Goal: Book appointment/travel/reservation

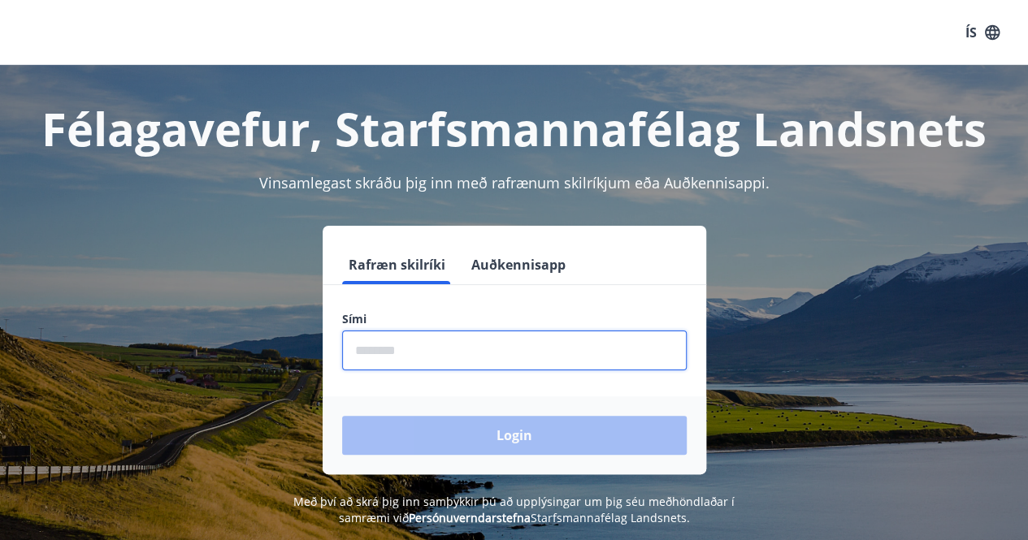
click at [461, 358] on input "phone" at bounding box center [514, 351] width 345 height 40
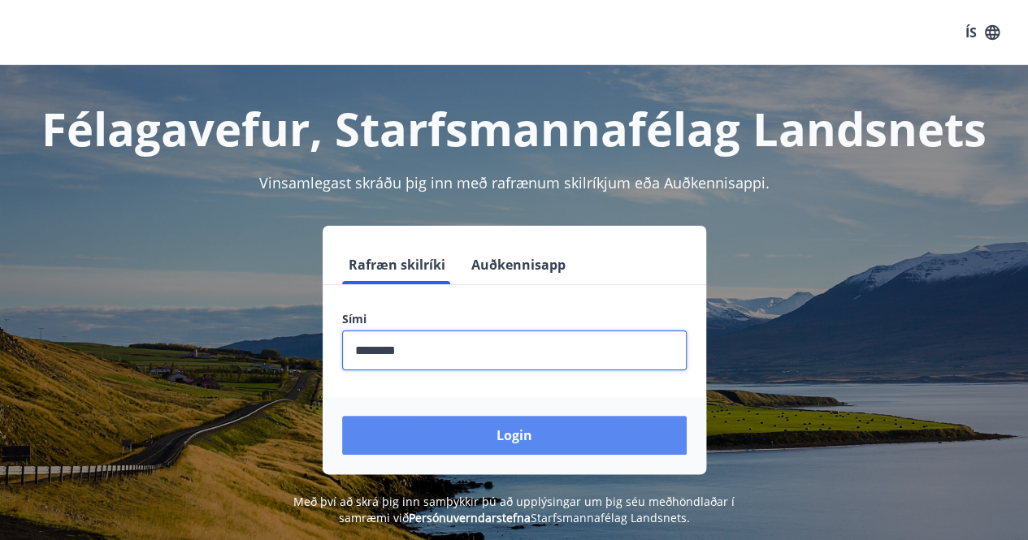
type input "********"
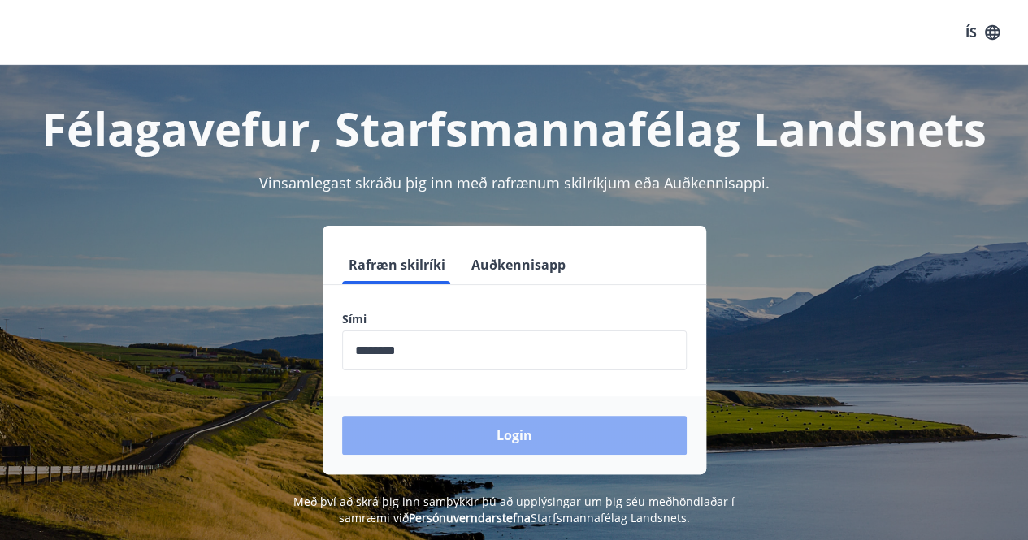
click at [507, 439] on button "Login" at bounding box center [514, 435] width 345 height 39
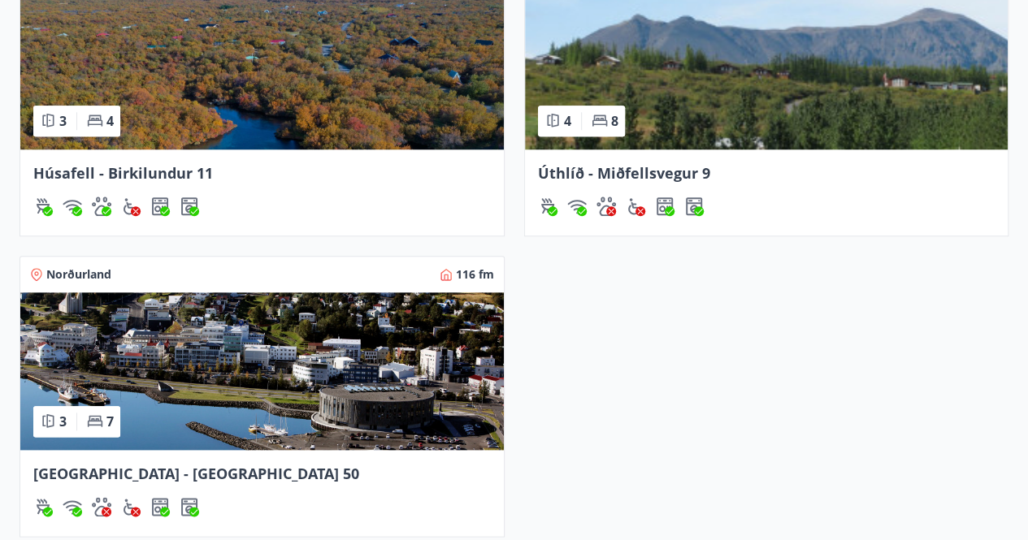
scroll to position [650, 0]
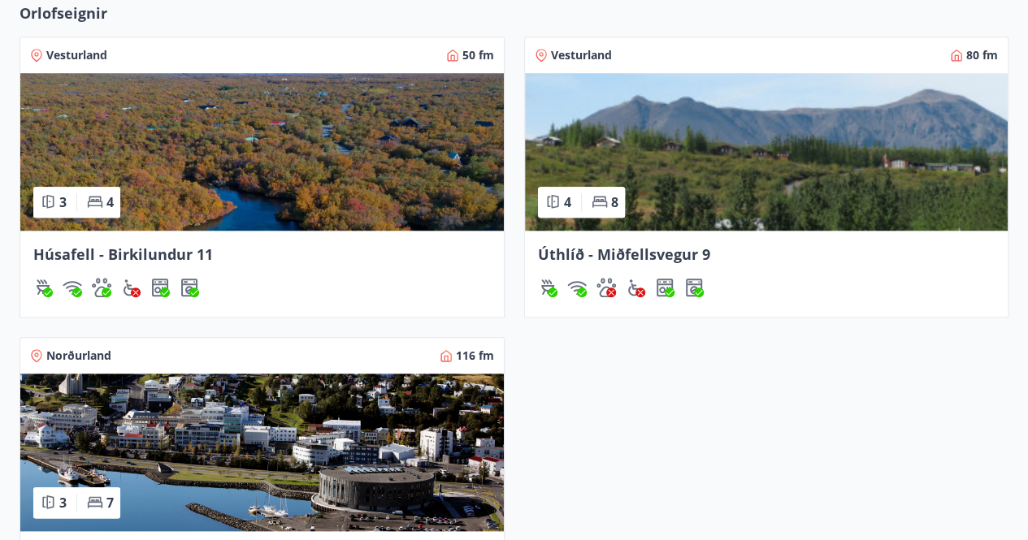
click at [271, 157] on img at bounding box center [262, 152] width 484 height 158
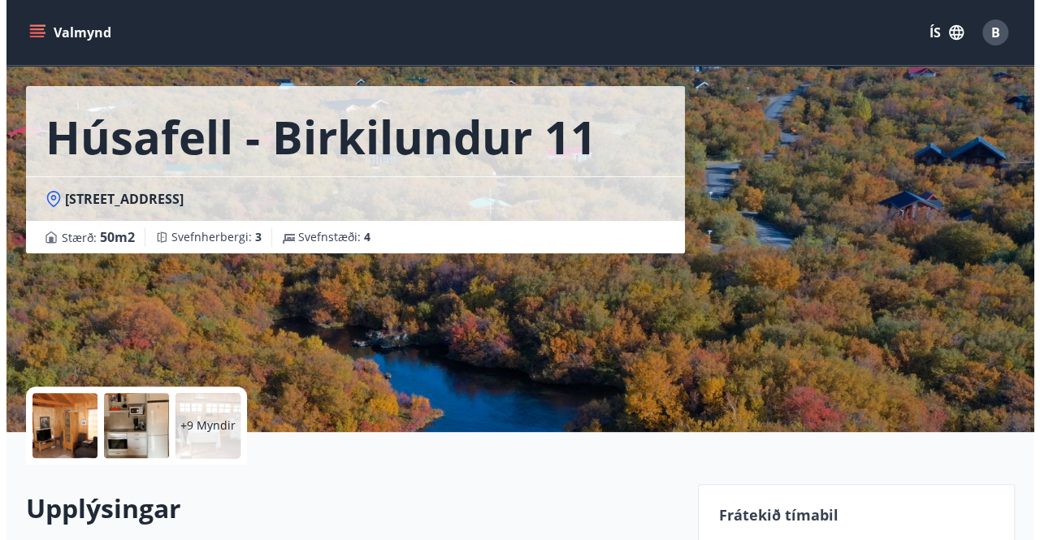
scroll to position [81, 0]
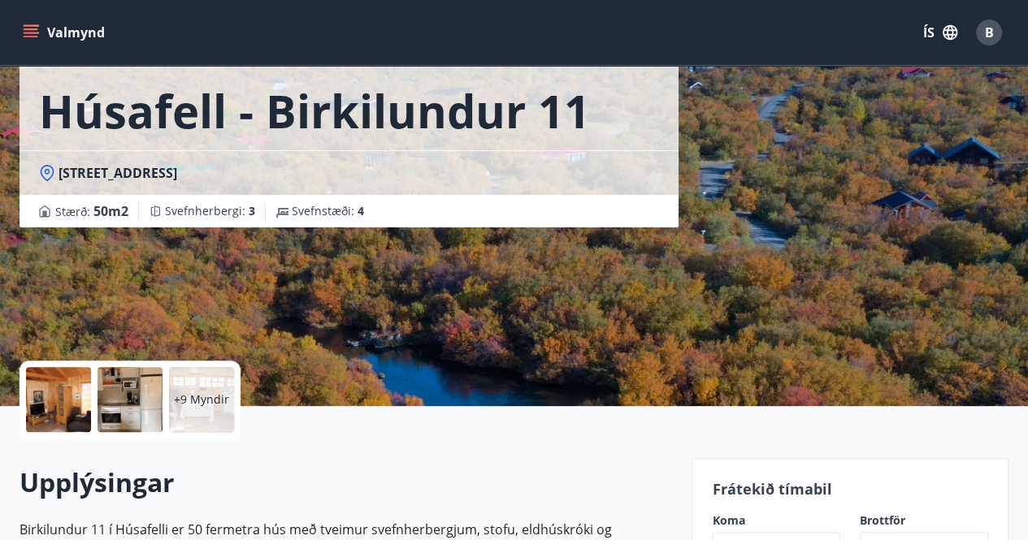
click at [61, 395] on div at bounding box center [58, 399] width 65 height 65
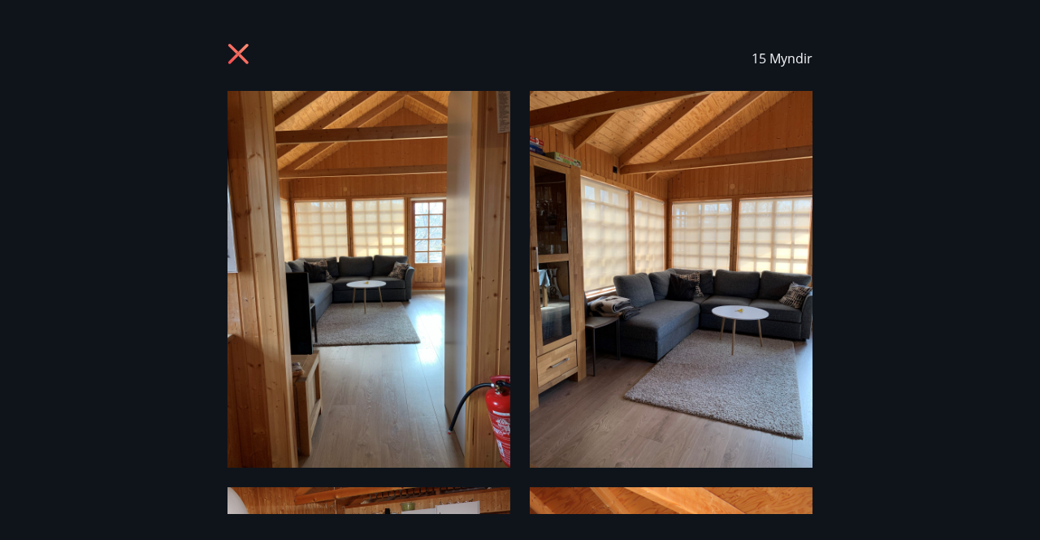
click at [328, 214] on img at bounding box center [369, 279] width 283 height 377
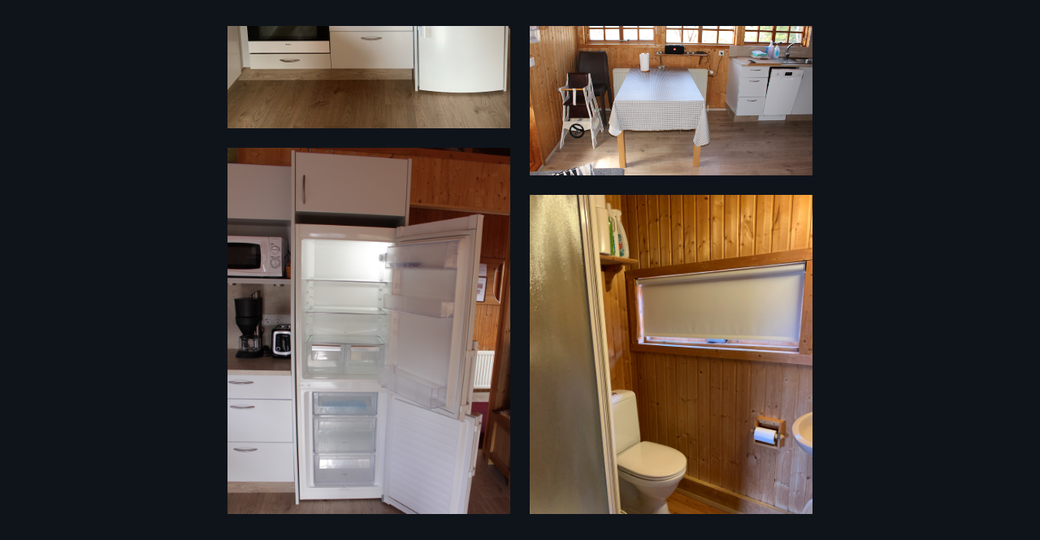
scroll to position [795, 0]
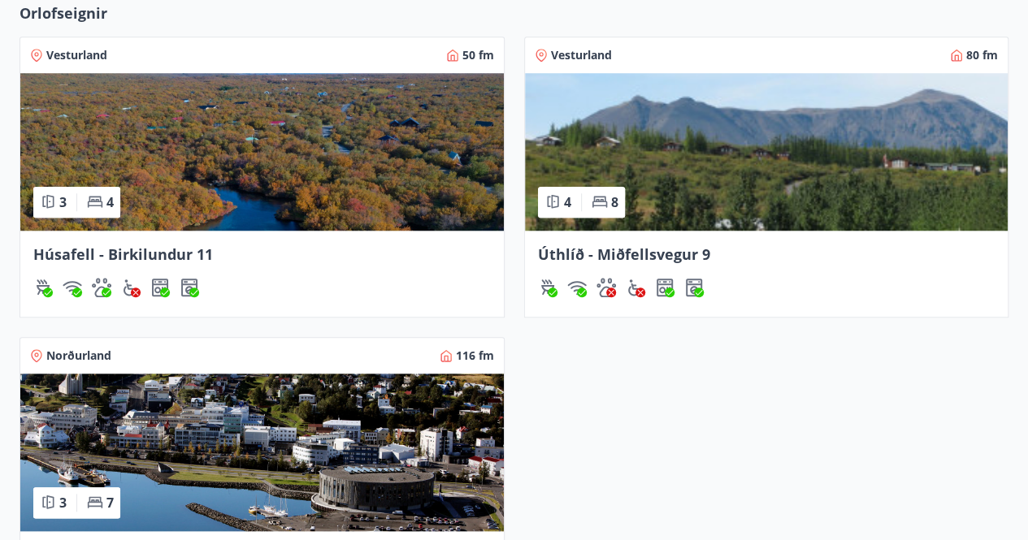
scroll to position [614, 0]
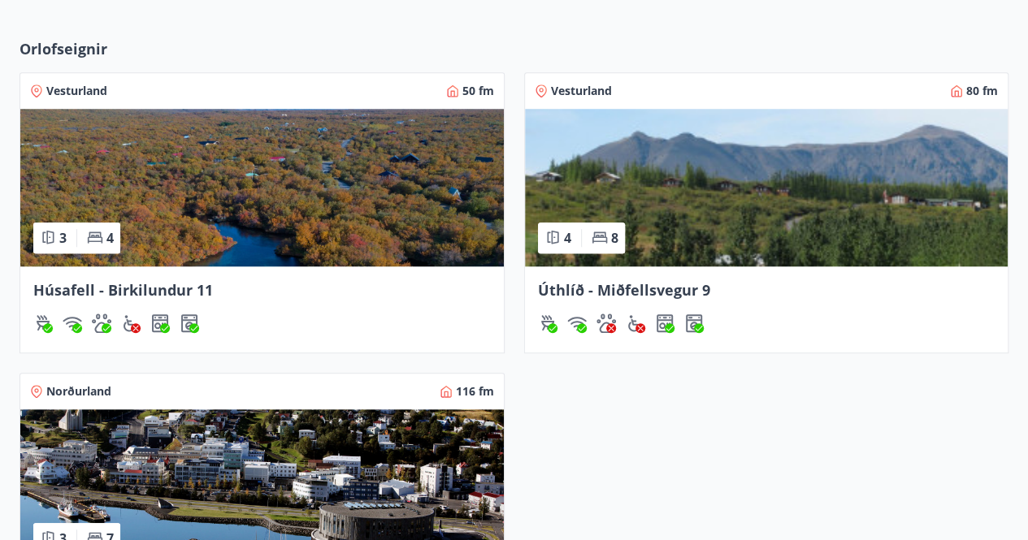
click at [293, 460] on img at bounding box center [262, 489] width 484 height 158
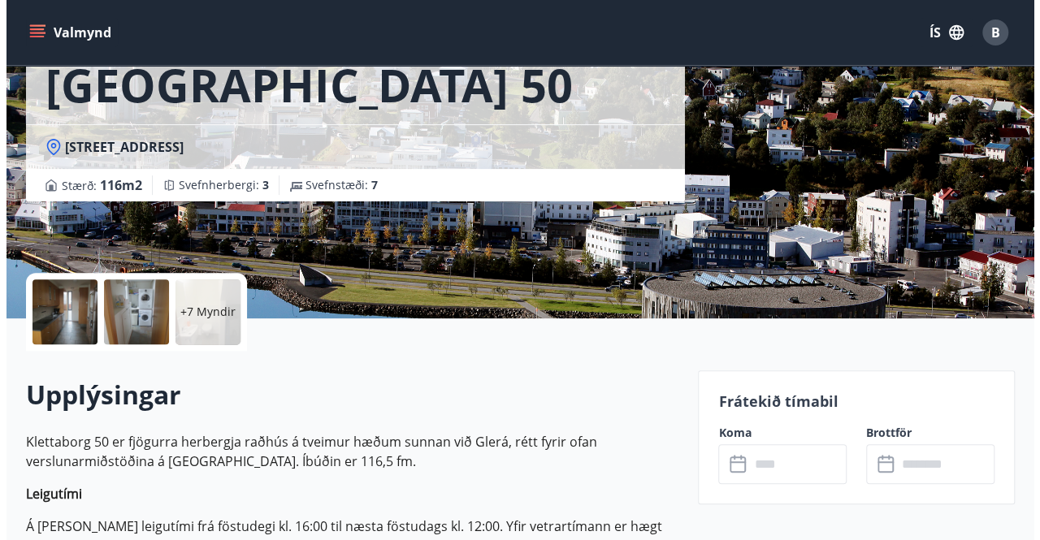
scroll to position [244, 0]
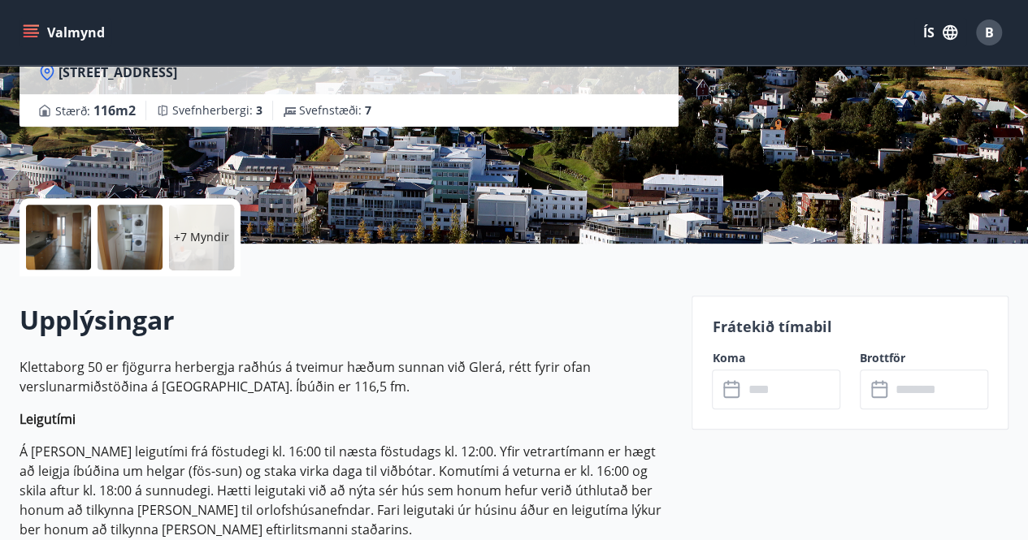
click at [62, 232] on div at bounding box center [58, 237] width 65 height 65
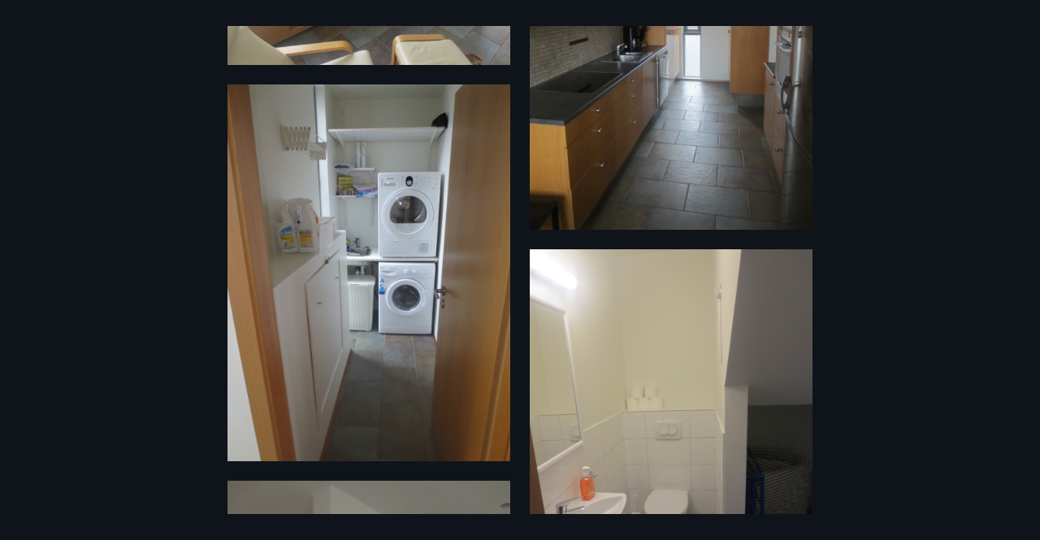
scroll to position [215, 0]
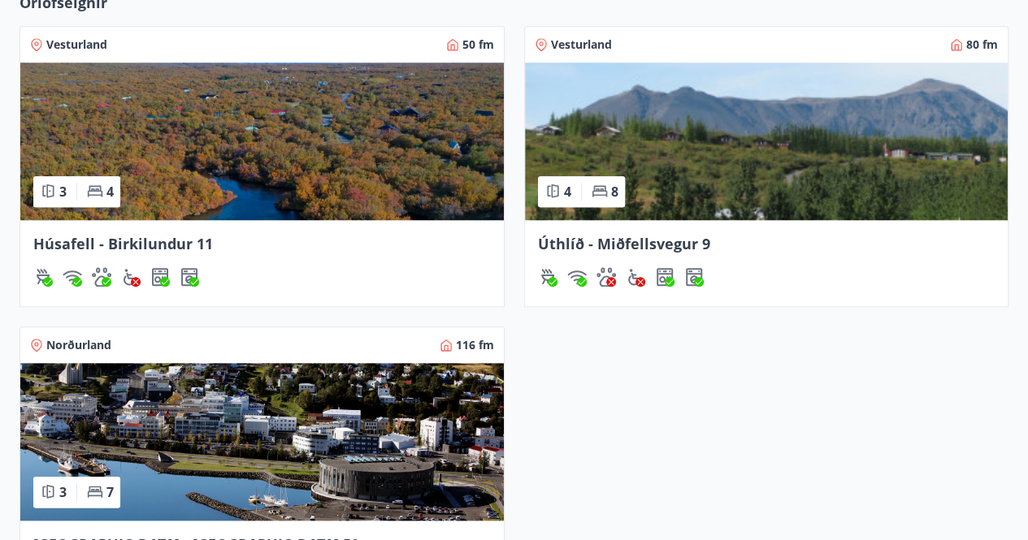
scroll to position [741, 0]
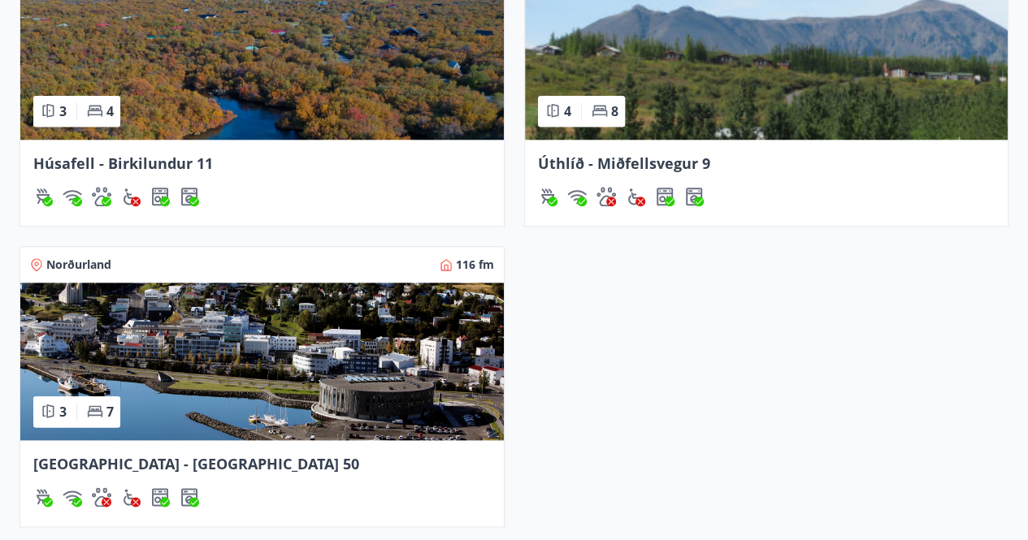
click at [761, 45] on img at bounding box center [767, 61] width 484 height 158
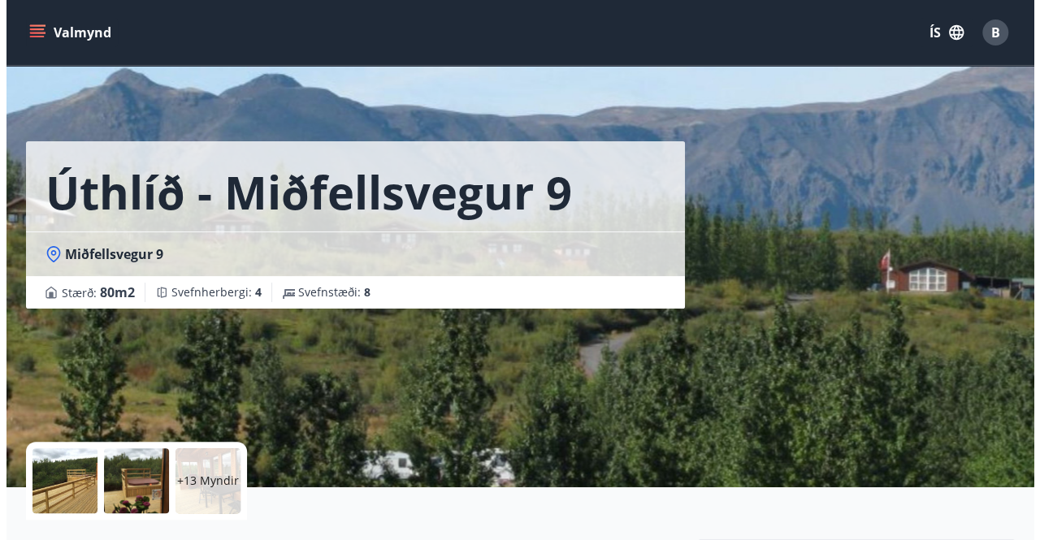
scroll to position [163, 0]
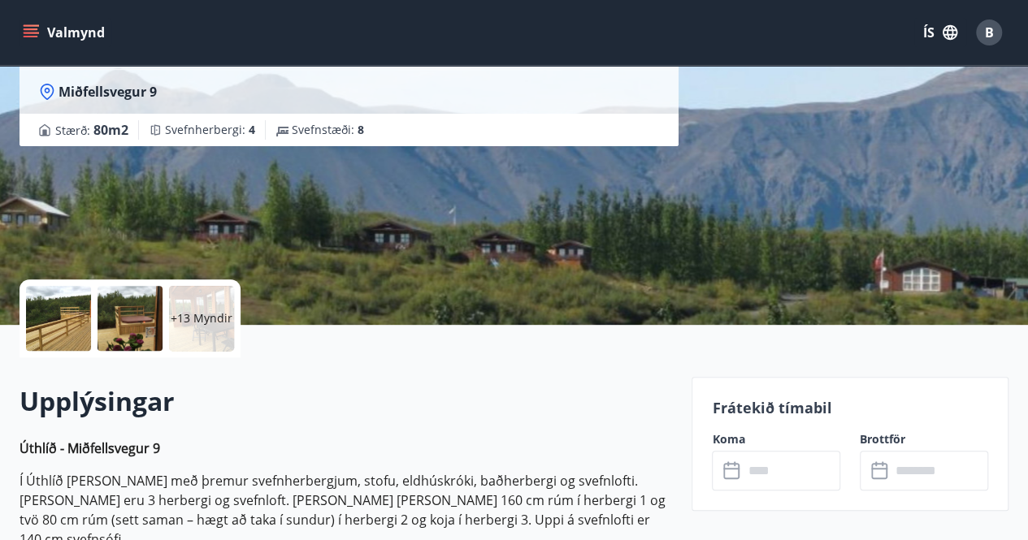
click at [67, 314] on div at bounding box center [58, 318] width 65 height 65
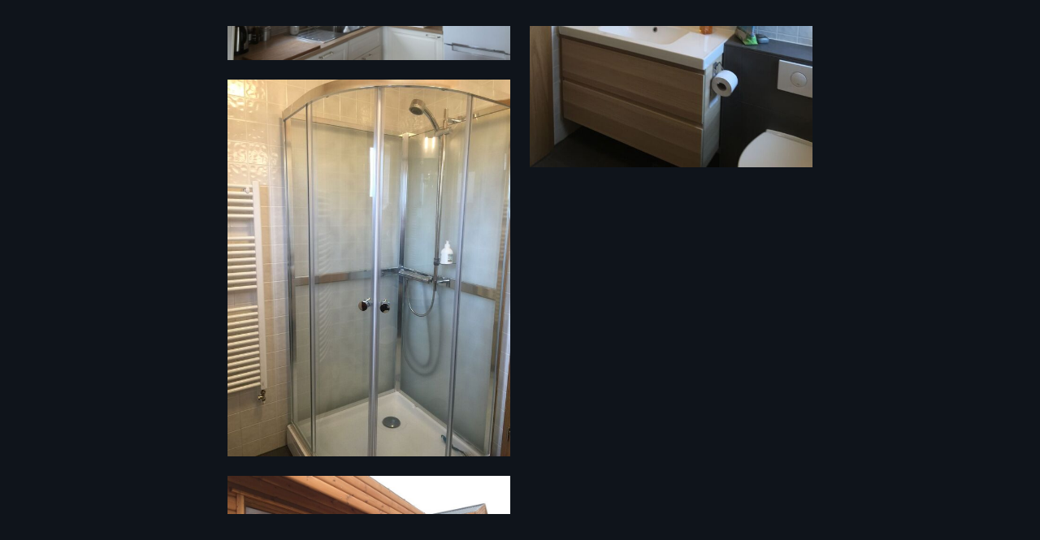
scroll to position [2373, 0]
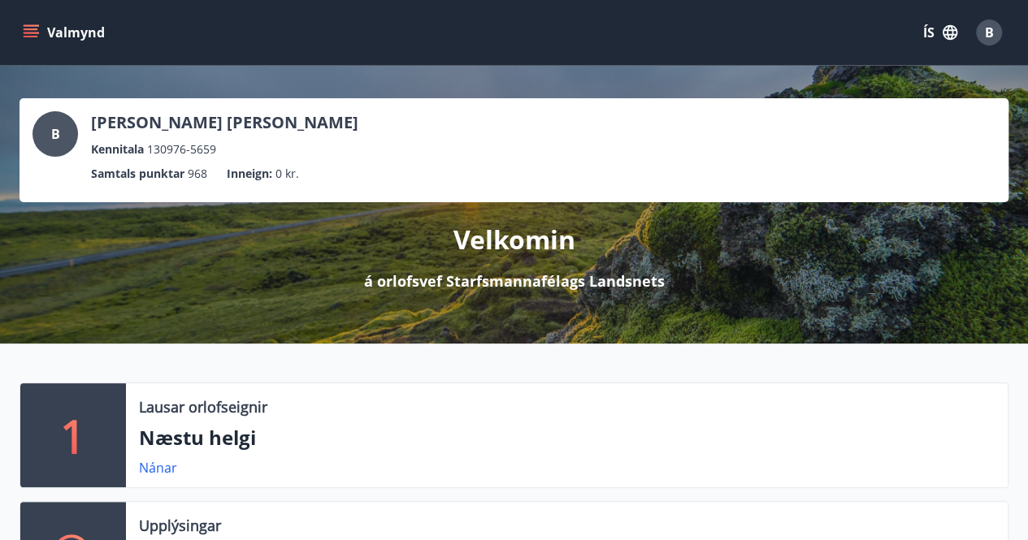
click at [34, 26] on icon "menu" at bounding box center [33, 26] width 18 height 2
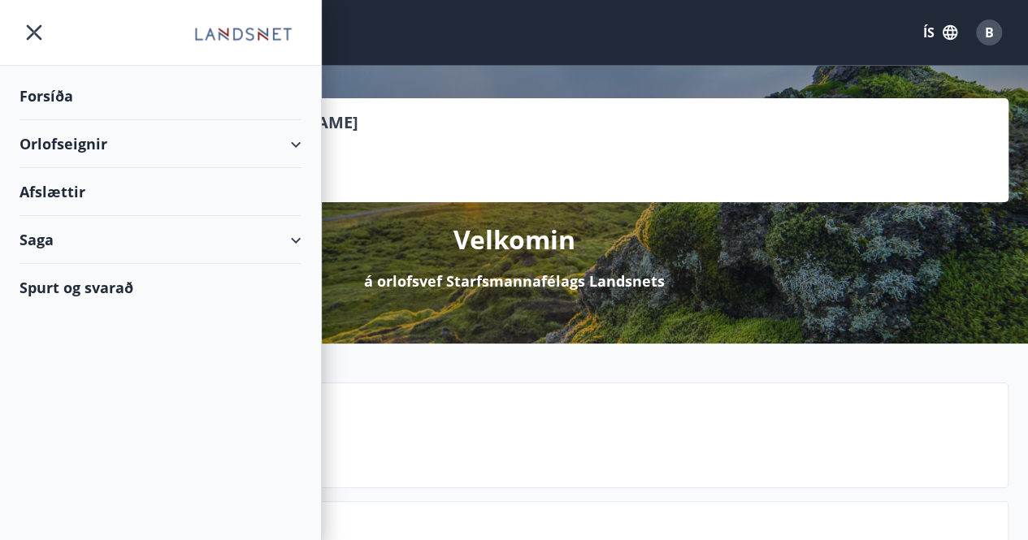
click at [98, 139] on div "Orlofseignir" at bounding box center [161, 144] width 282 height 48
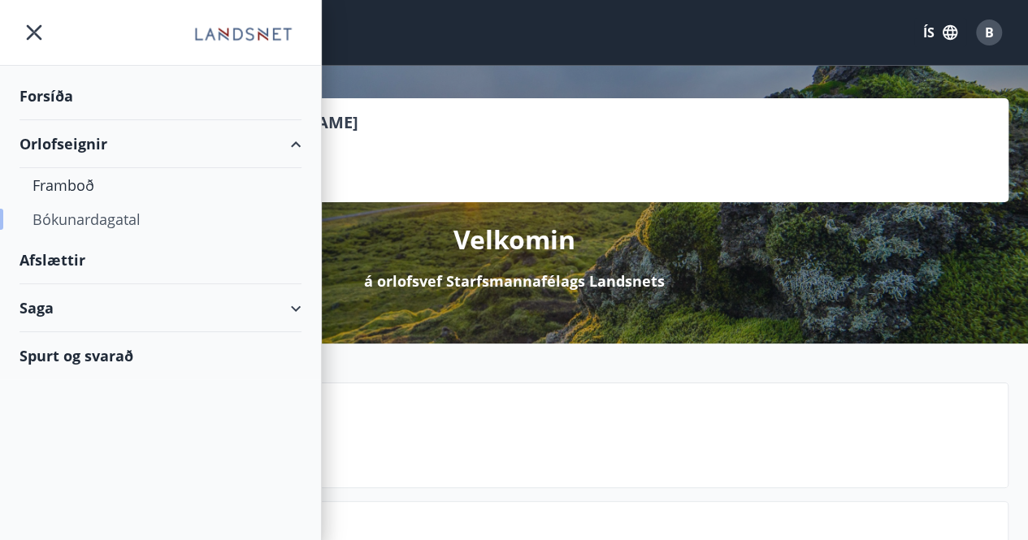
click at [93, 212] on div "Bókunardagatal" at bounding box center [161, 219] width 256 height 34
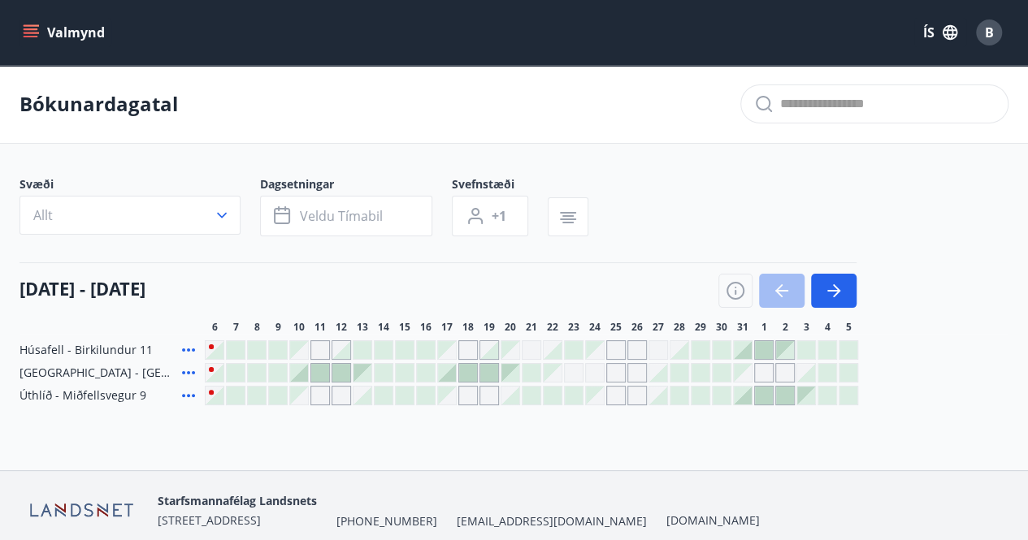
scroll to position [65, 0]
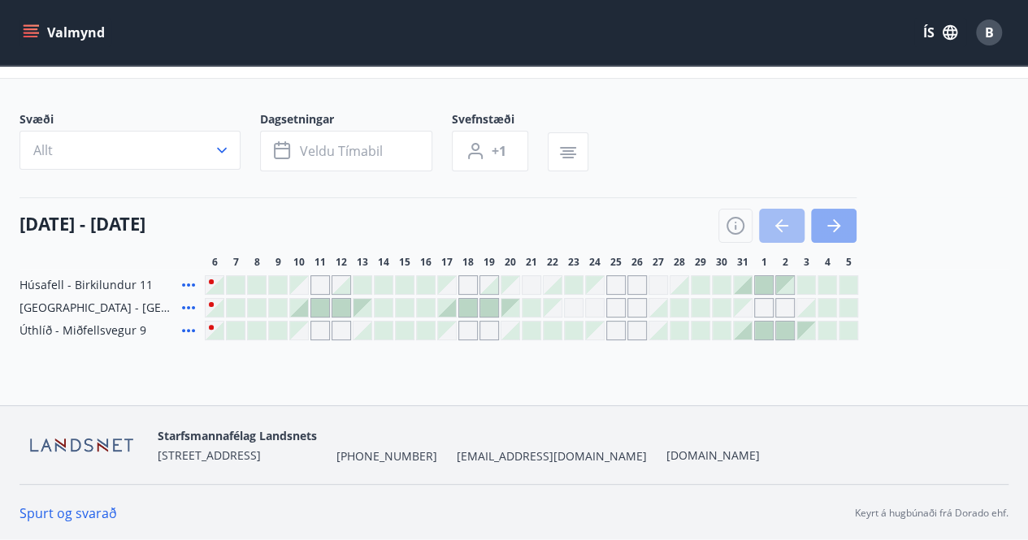
click at [827, 220] on icon "button" at bounding box center [834, 226] width 20 height 20
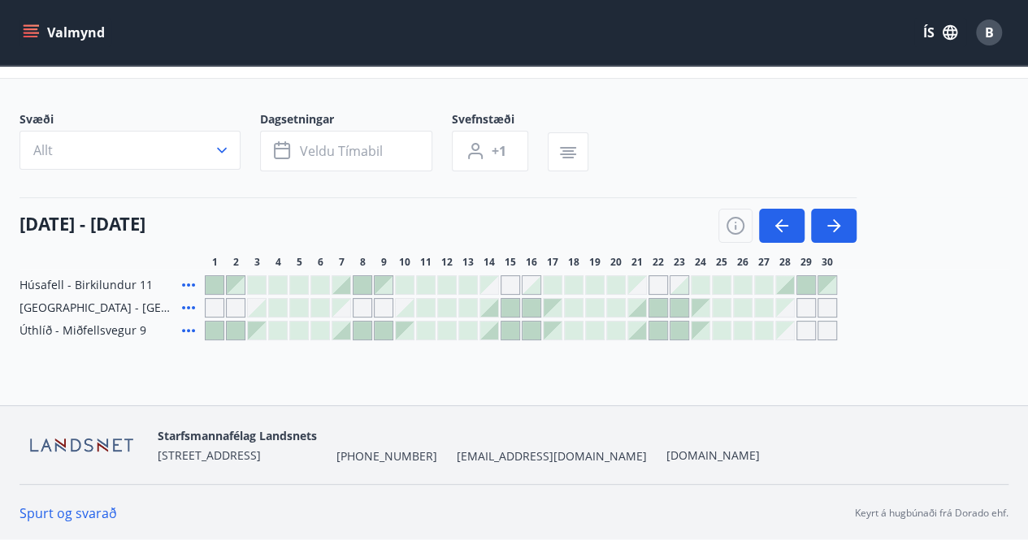
click at [493, 332] on div at bounding box center [489, 331] width 18 height 18
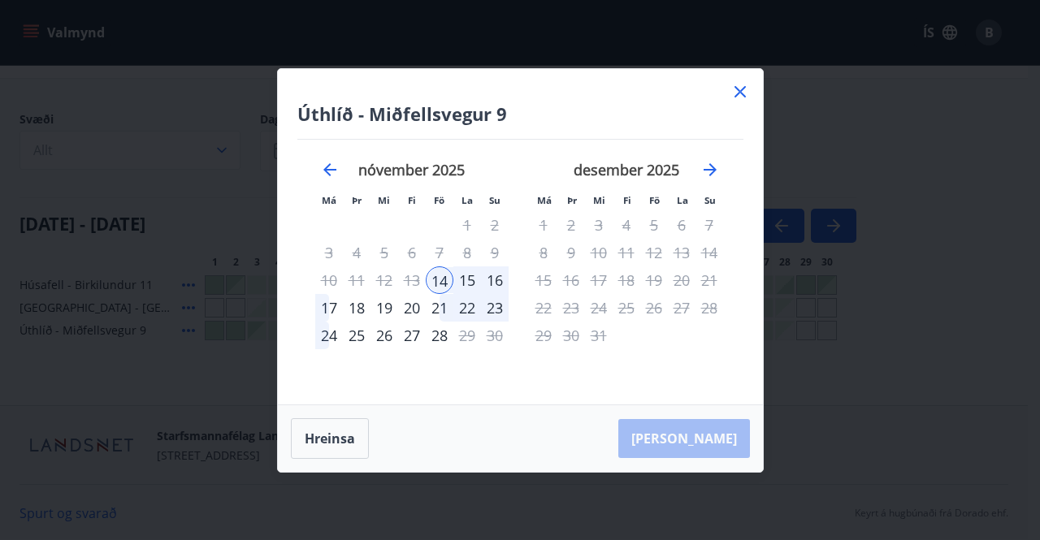
click at [495, 278] on div "16" at bounding box center [495, 281] width 28 height 28
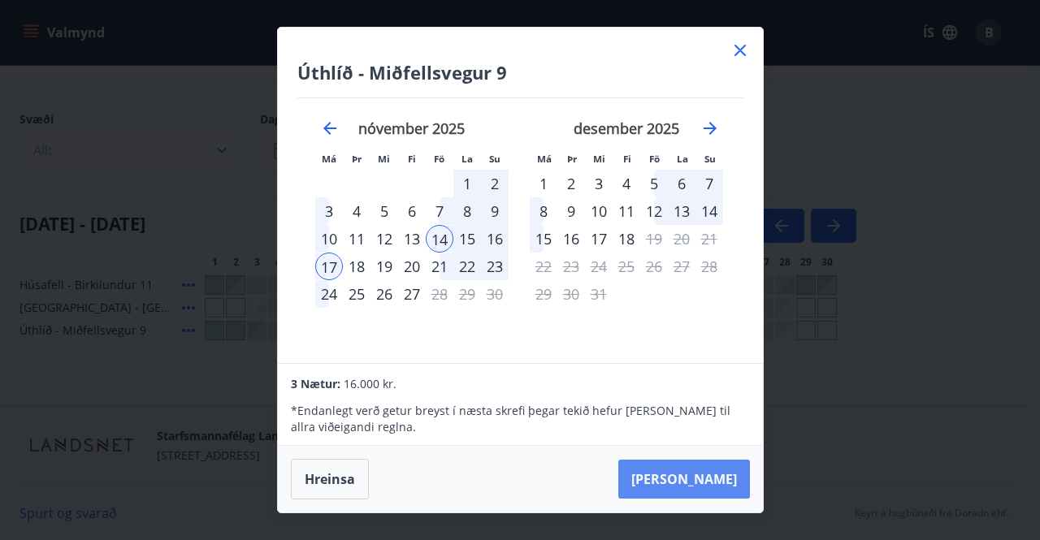
click at [705, 473] on button "[PERSON_NAME]" at bounding box center [684, 479] width 132 height 39
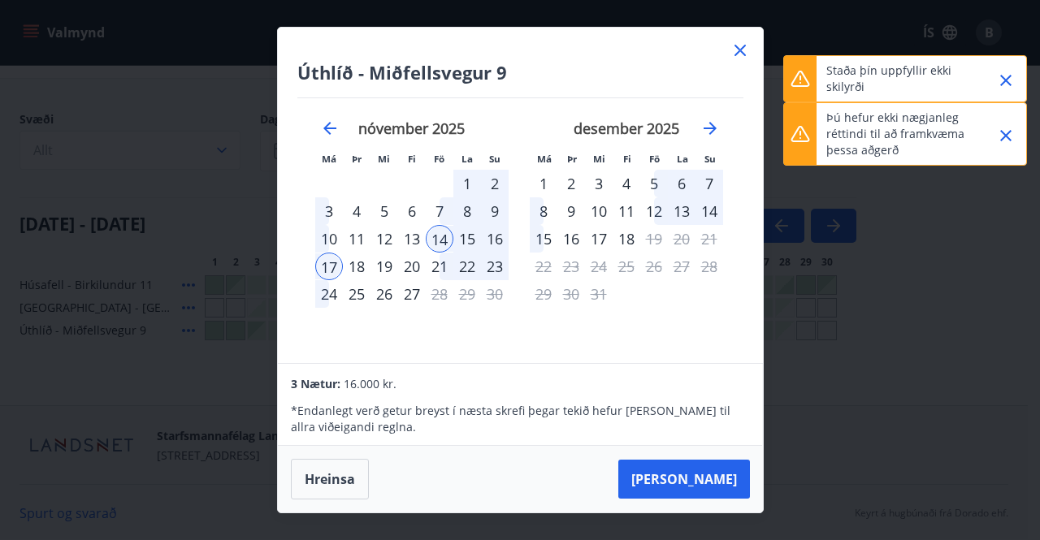
click at [1007, 80] on icon "Close" at bounding box center [1005, 80] width 11 height 11
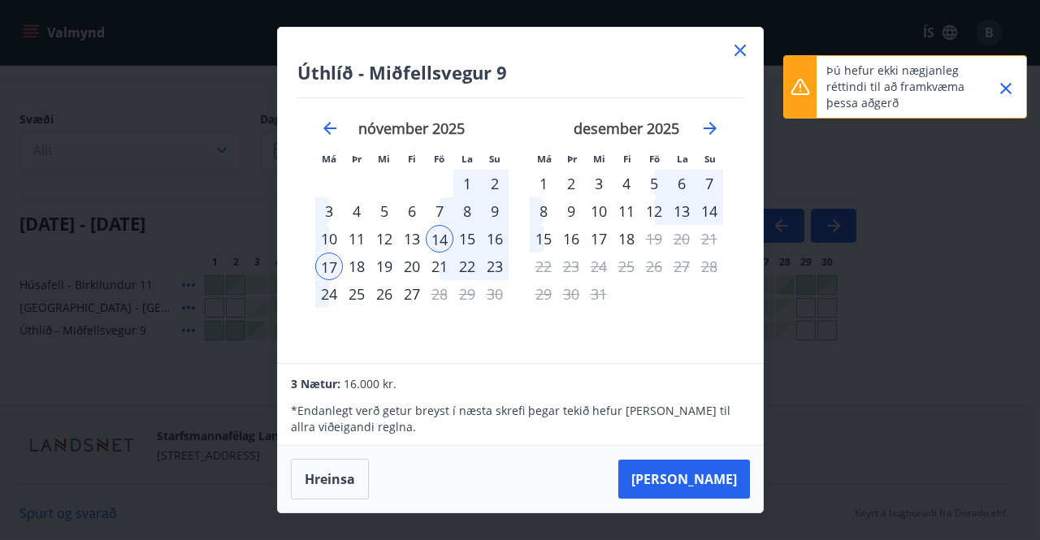
click at [1007, 80] on icon "Close" at bounding box center [1006, 89] width 20 height 20
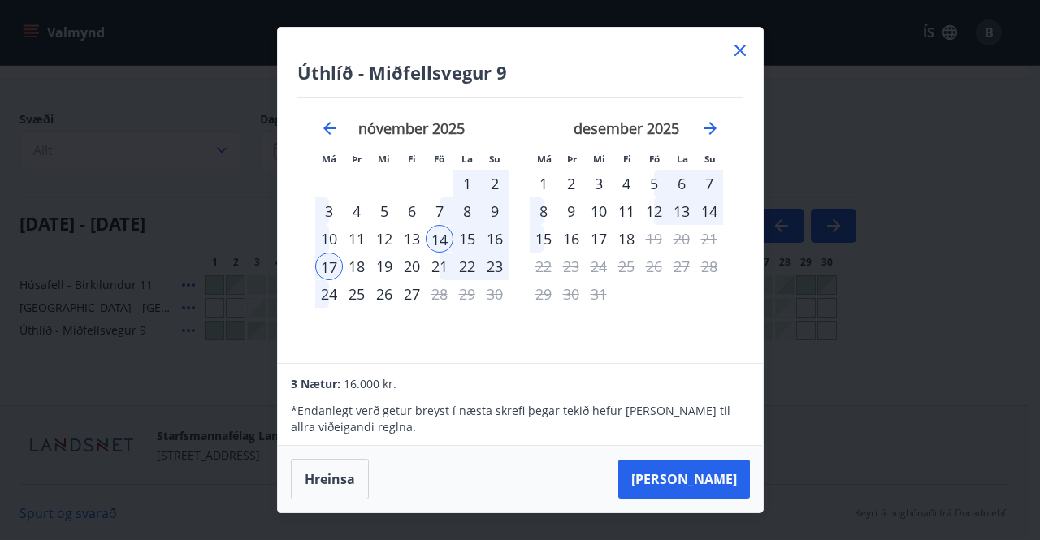
click at [740, 48] on icon at bounding box center [741, 51] width 20 height 20
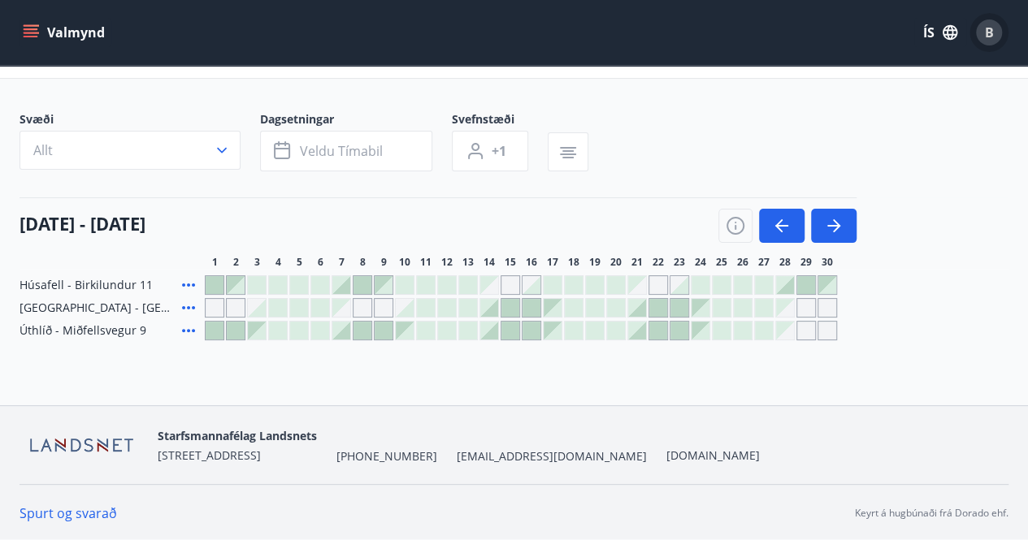
click at [985, 27] on span "B" at bounding box center [989, 33] width 9 height 18
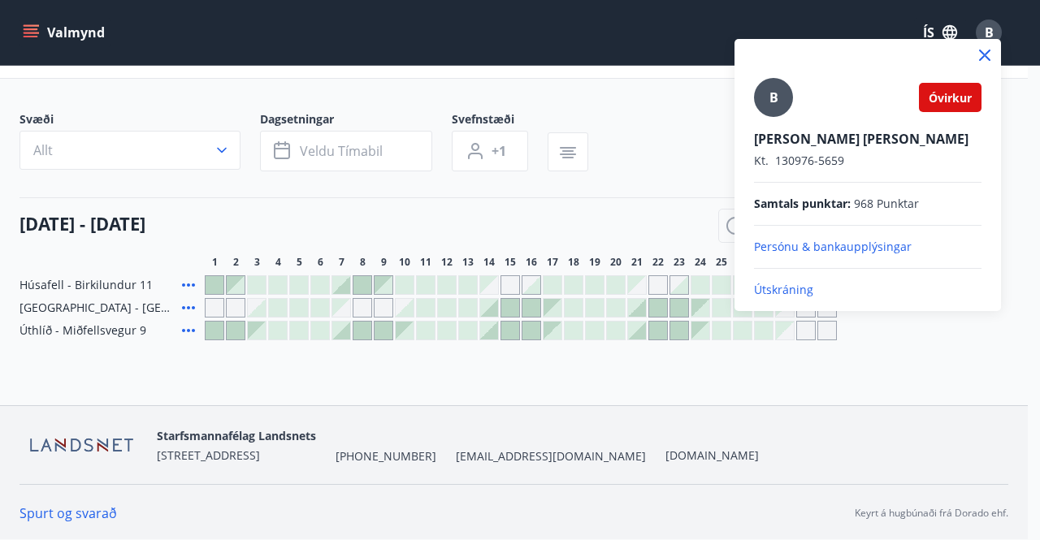
click at [985, 53] on icon at bounding box center [985, 56] width 20 height 20
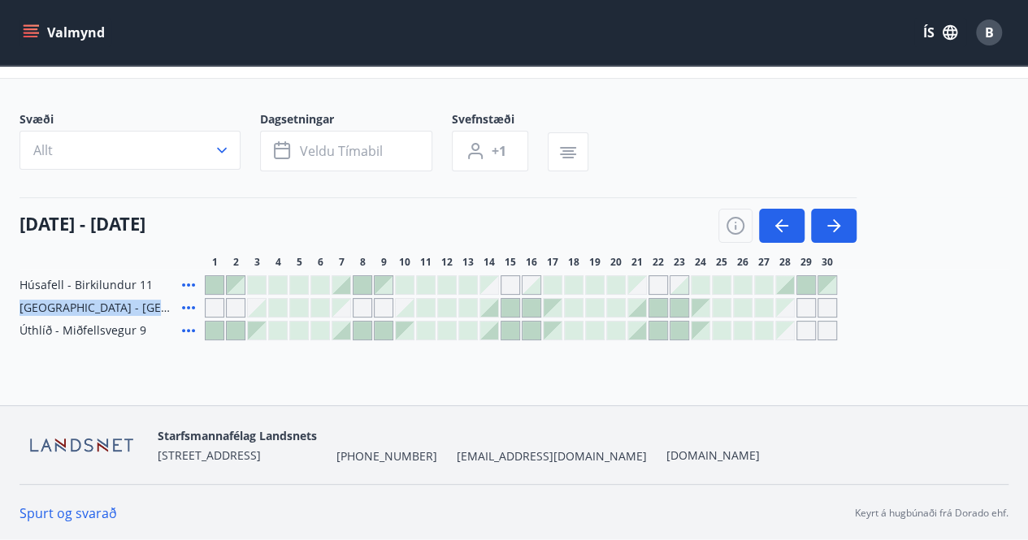
drag, startPoint x: 21, startPoint y: 308, endPoint x: 156, endPoint y: 300, distance: 135.1
click at [156, 300] on div "[GEOGRAPHIC_DATA] - [GEOGRAPHIC_DATA] 50" at bounding box center [109, 308] width 179 height 20
drag, startPoint x: 21, startPoint y: 332, endPoint x: 150, endPoint y: 324, distance: 129.4
click at [150, 324] on div "Úthlíð - Miðfellsvegur 9" at bounding box center [109, 331] width 179 height 20
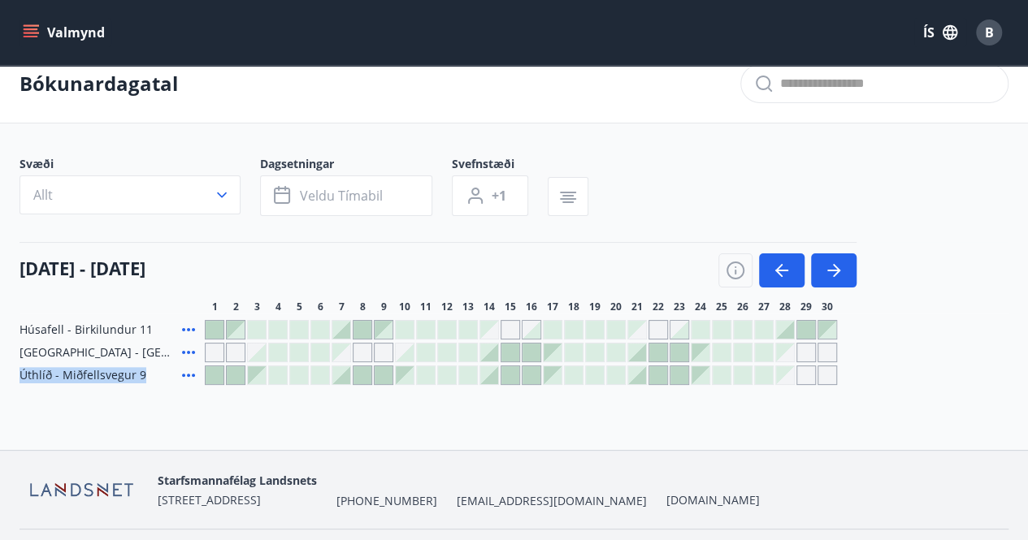
scroll to position [0, 0]
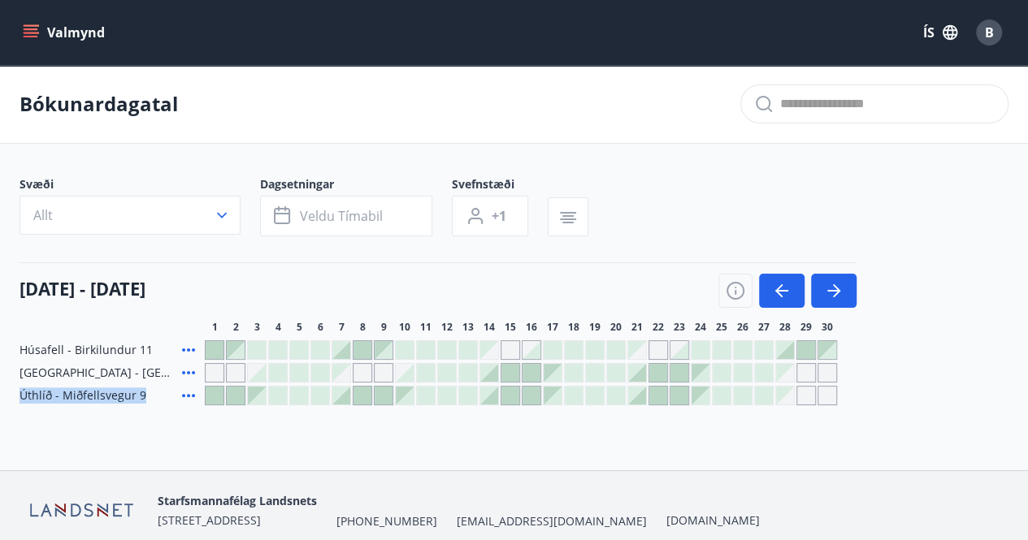
click at [34, 30] on icon "menu" at bounding box center [31, 32] width 16 height 16
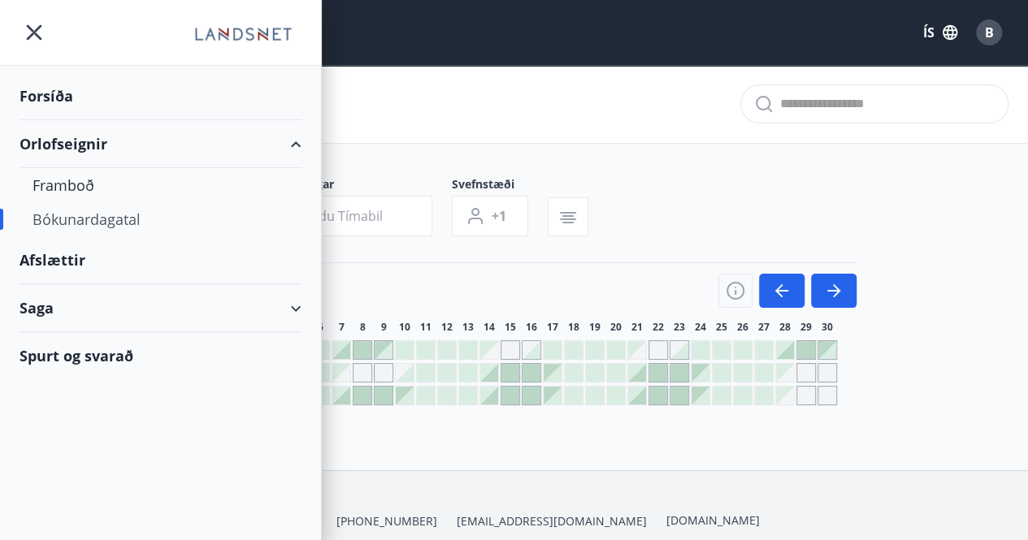
click at [505, 105] on div "Bókunardagatal" at bounding box center [514, 104] width 1028 height 79
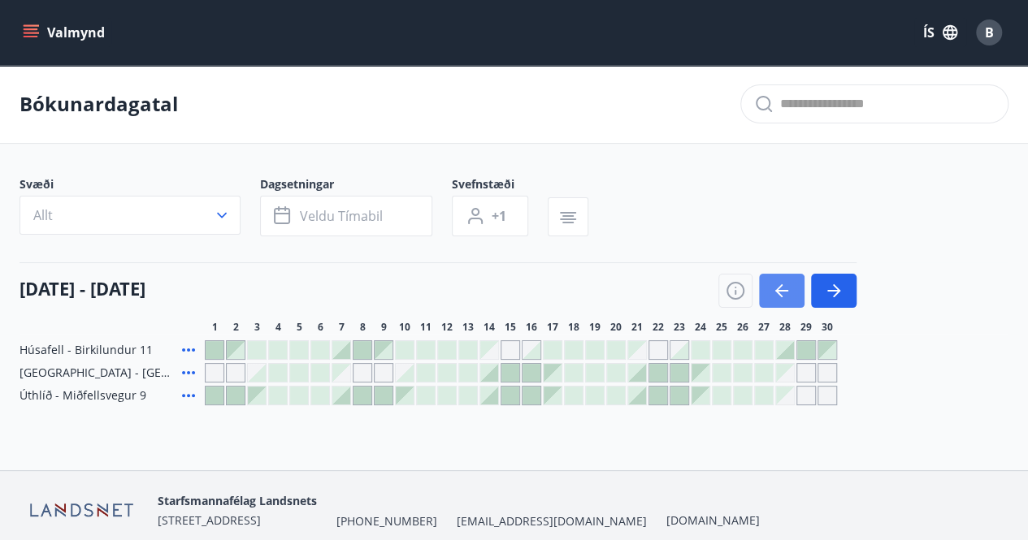
click at [783, 285] on icon "button" at bounding box center [782, 291] width 20 height 20
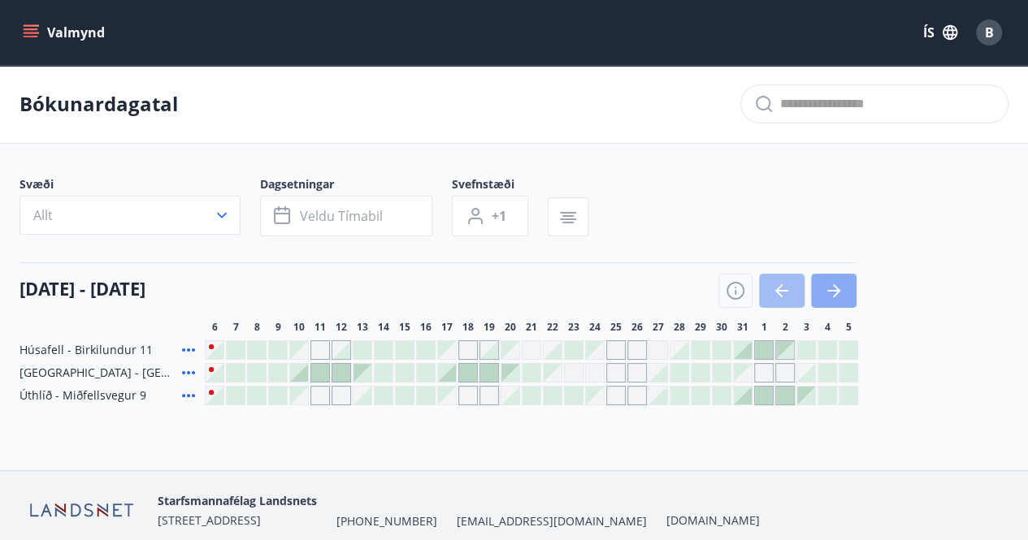
click at [829, 285] on icon "button" at bounding box center [834, 291] width 20 height 20
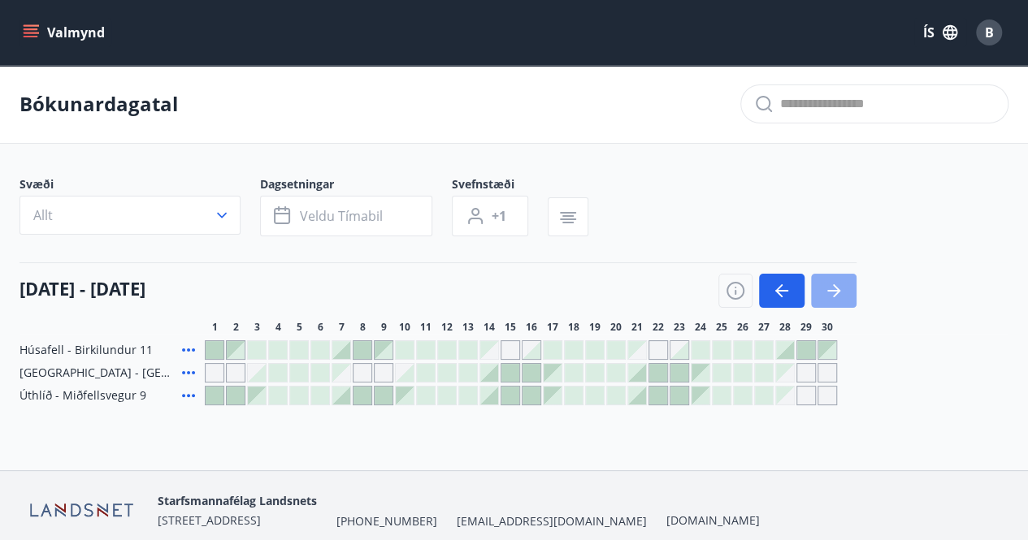
click at [828, 284] on icon "button" at bounding box center [834, 291] width 20 height 20
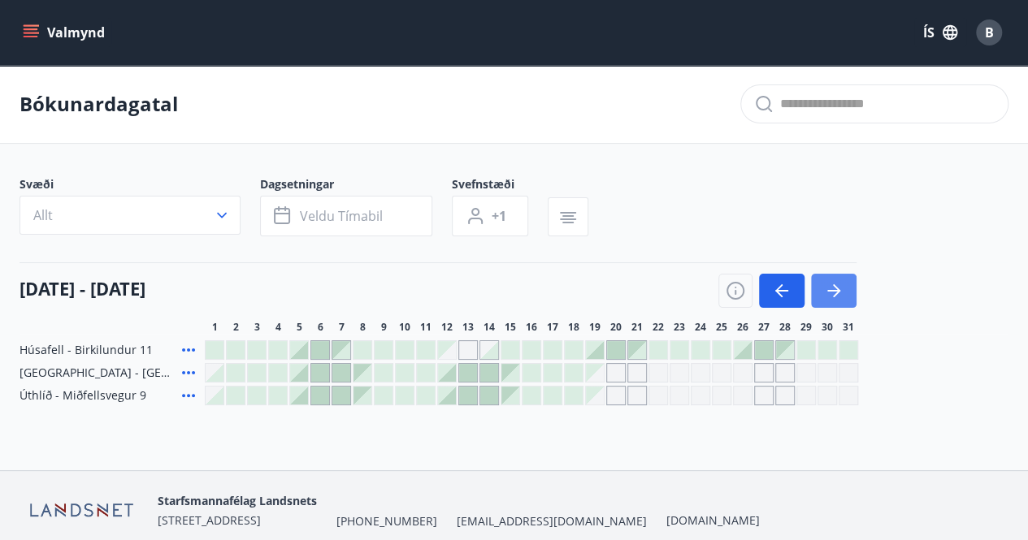
click at [835, 277] on button "button" at bounding box center [834, 291] width 46 height 34
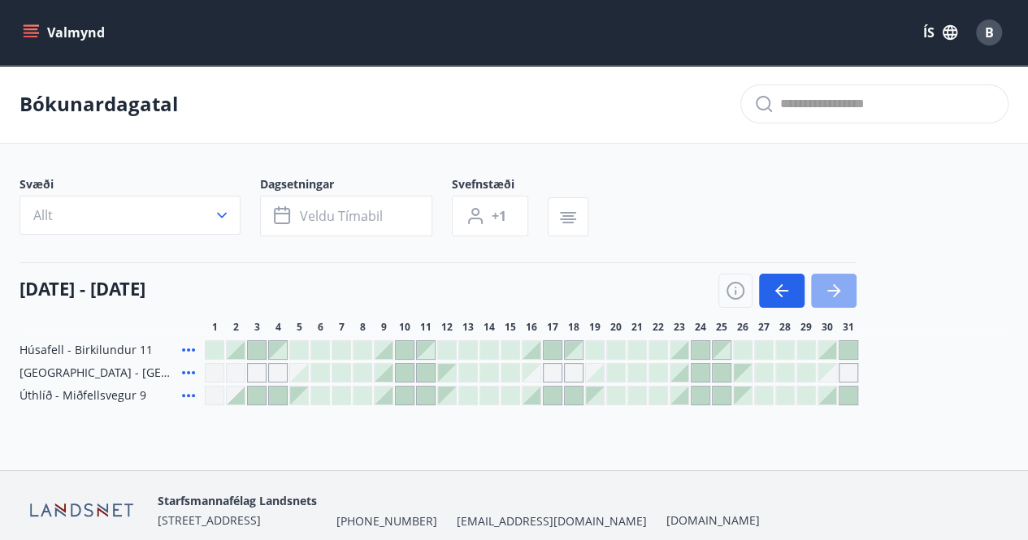
click at [835, 282] on icon "button" at bounding box center [834, 291] width 20 height 20
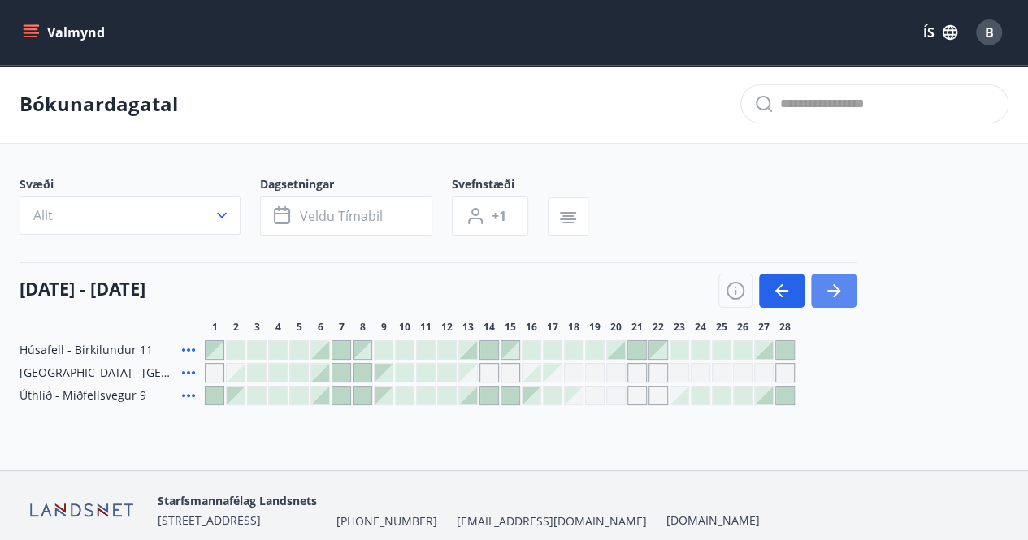
click at [826, 283] on icon "button" at bounding box center [834, 291] width 20 height 20
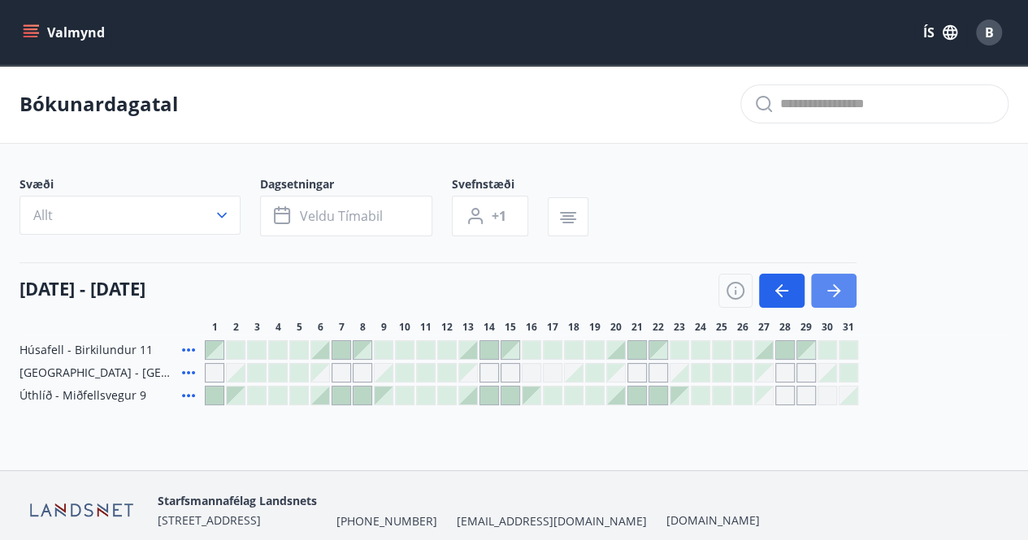
click at [826, 283] on icon "button" at bounding box center [834, 291] width 20 height 20
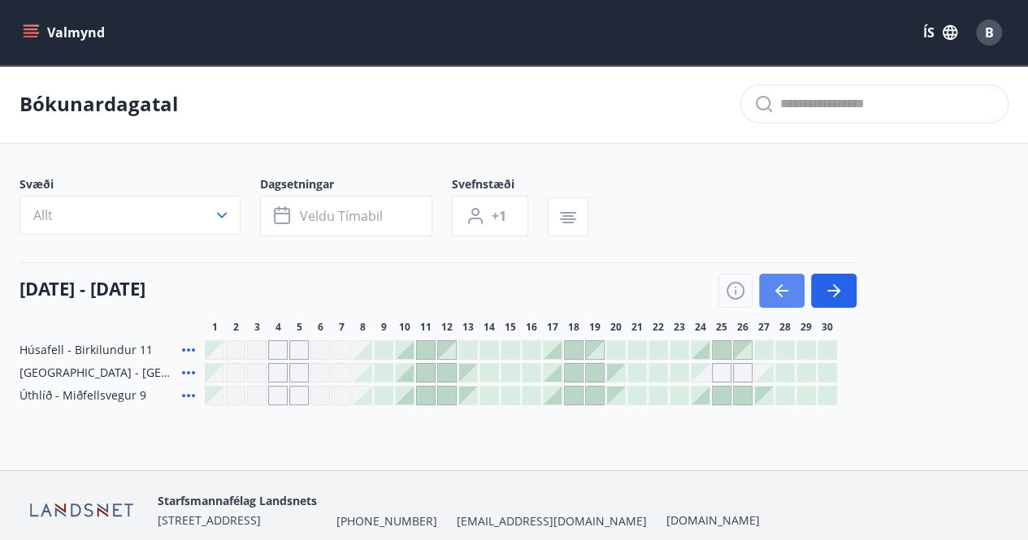
click at [781, 283] on icon "button" at bounding box center [782, 291] width 20 height 20
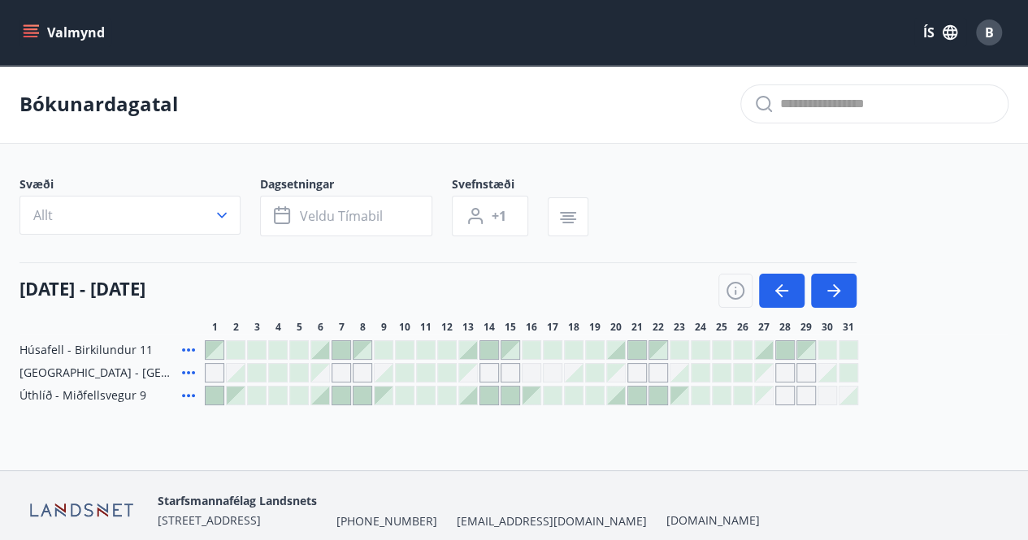
click at [991, 38] on span "B" at bounding box center [989, 33] width 9 height 18
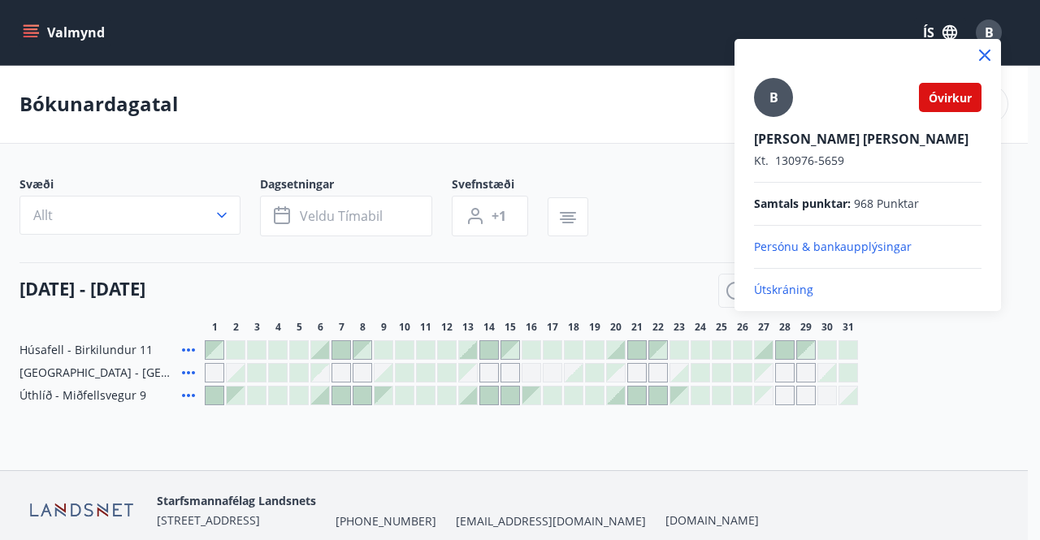
click at [947, 97] on span "Óvirkur" at bounding box center [950, 97] width 43 height 15
click at [980, 50] on icon at bounding box center [984, 55] width 11 height 11
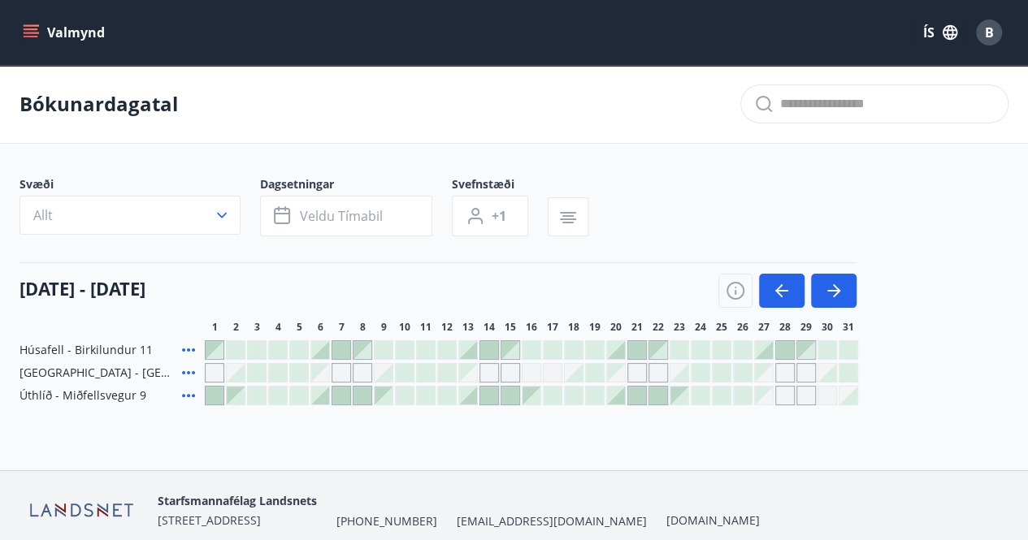
scroll to position [65, 0]
